Goal: Information Seeking & Learning: Learn about a topic

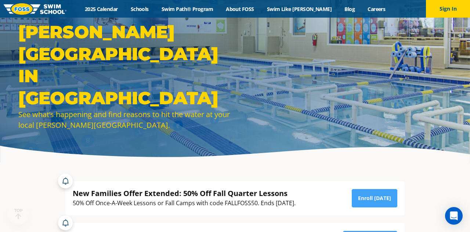
click at [120, 10] on link "2025 Calendar" at bounding box center [101, 9] width 46 height 7
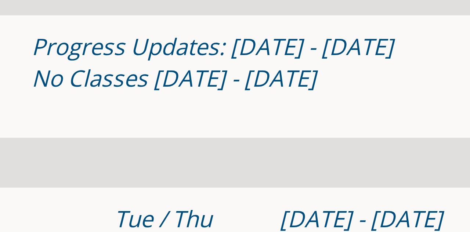
scroll to position [213, 0]
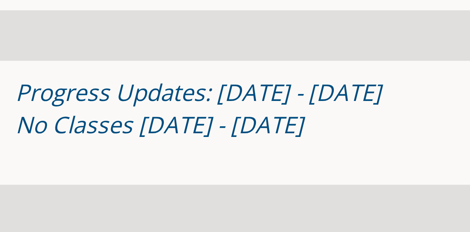
click at [325, 111] on div "Progress Updates: [DATE] - [DATE] No Classes [DATE] - [DATE]" at bounding box center [315, 101] width 153 height 21
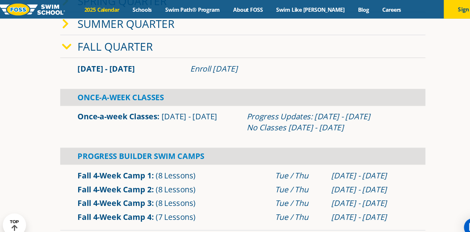
scroll to position [221, 0]
